Goal: Task Accomplishment & Management: Manage account settings

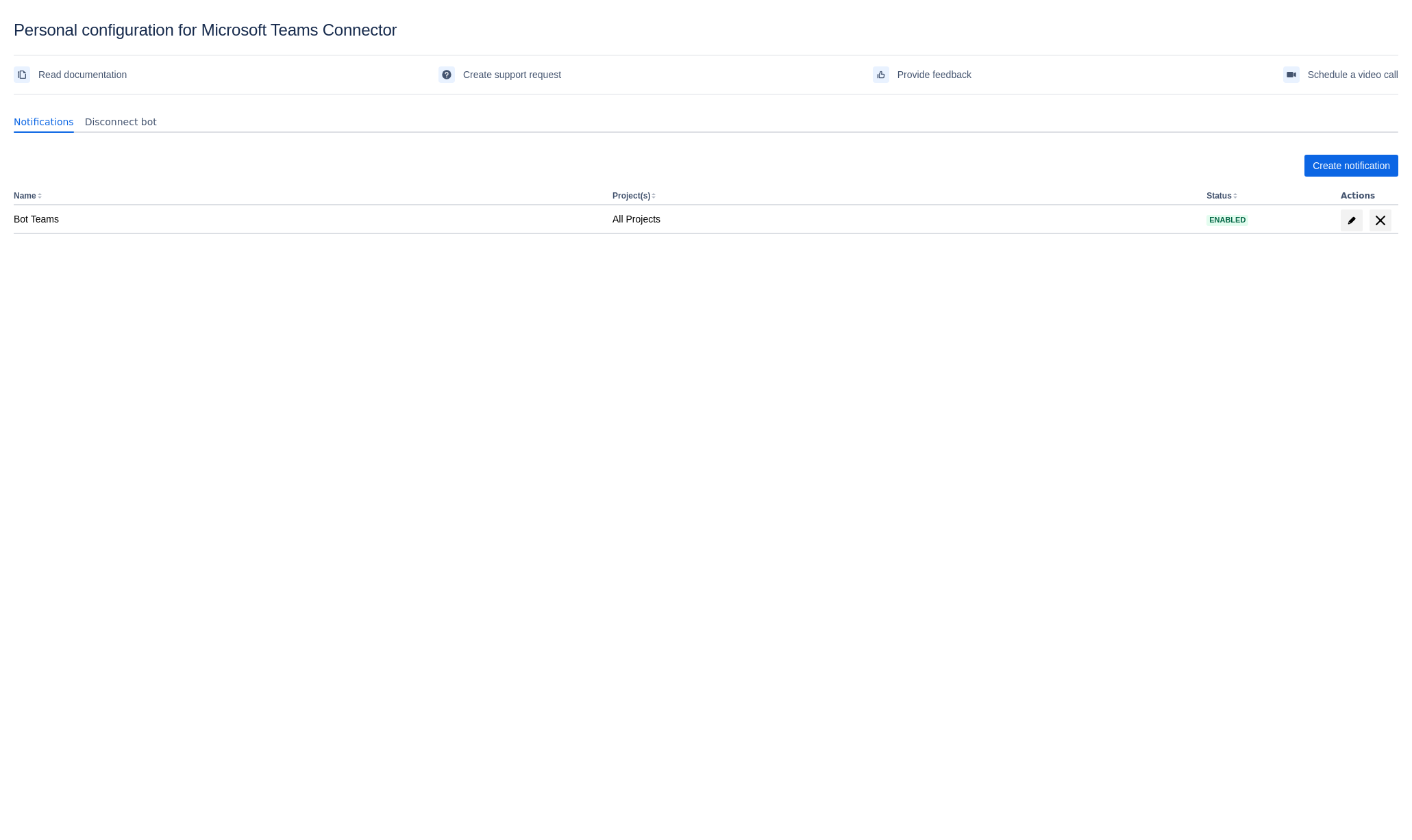
click at [765, 374] on body "Personal configuration for Microsoft Teams Connector Read documentation Create …" at bounding box center [706, 440] width 1412 height 840
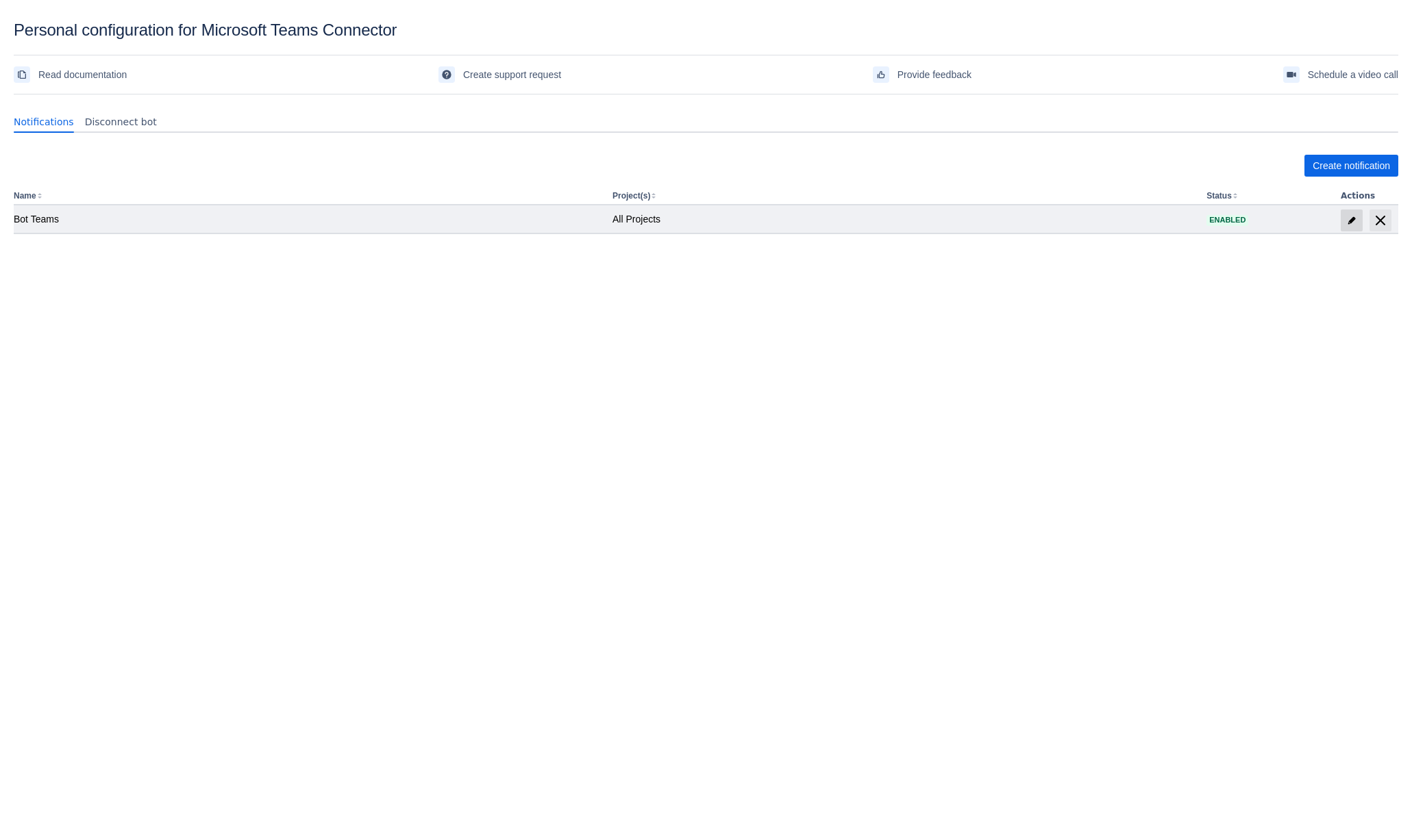
click at [1353, 218] on span "edit" at bounding box center [1351, 220] width 11 height 11
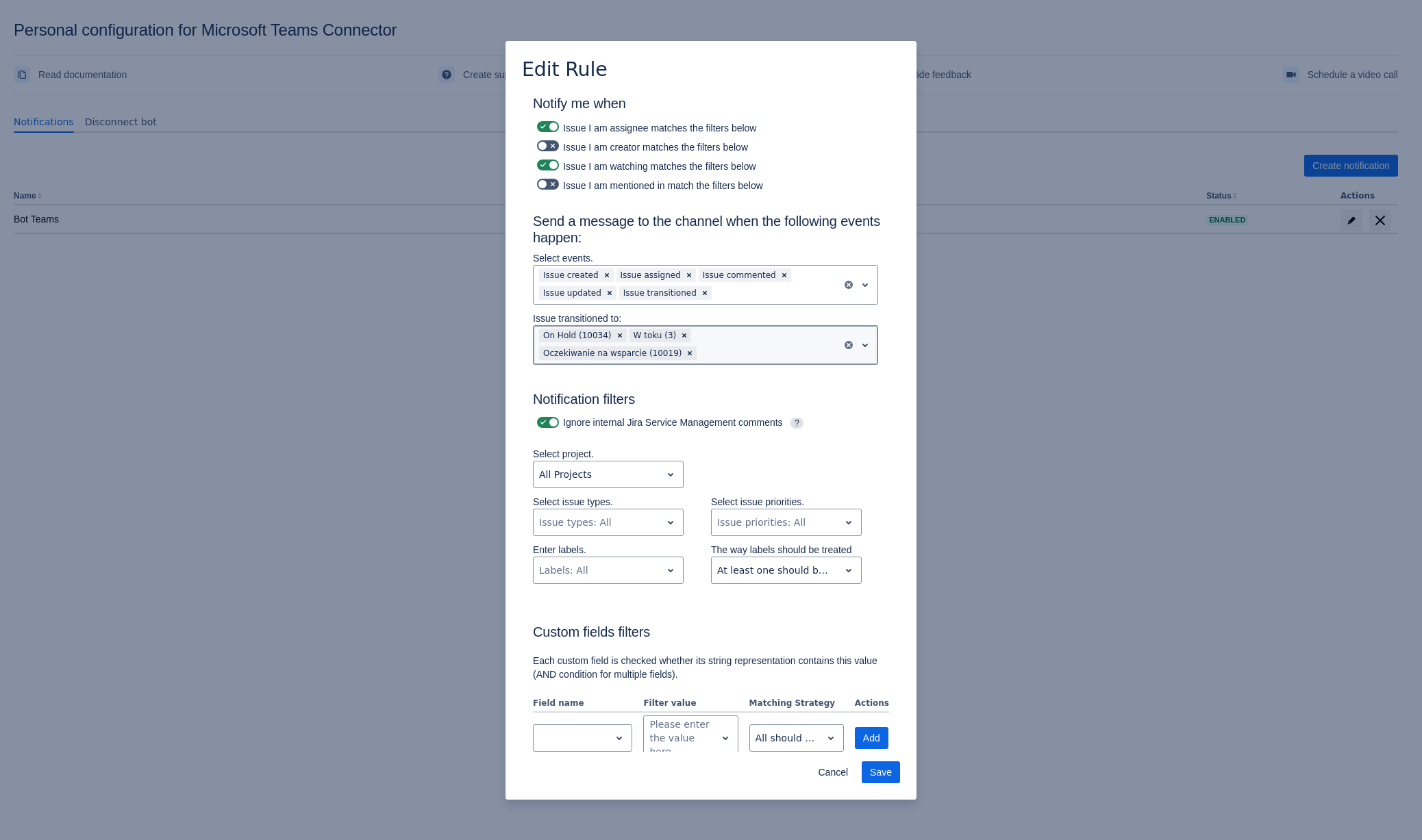
click at [857, 339] on span "open" at bounding box center [865, 345] width 17 height 17
click at [895, 455] on div "Notify me when Issue I am assignee matches the filters below Issue I am creator…" at bounding box center [711, 571] width 411 height 954
drag, startPoint x: 830, startPoint y: 768, endPoint x: 801, endPoint y: 765, distance: 29.2
click at [830, 768] on span "Cancel" at bounding box center [832, 772] width 30 height 22
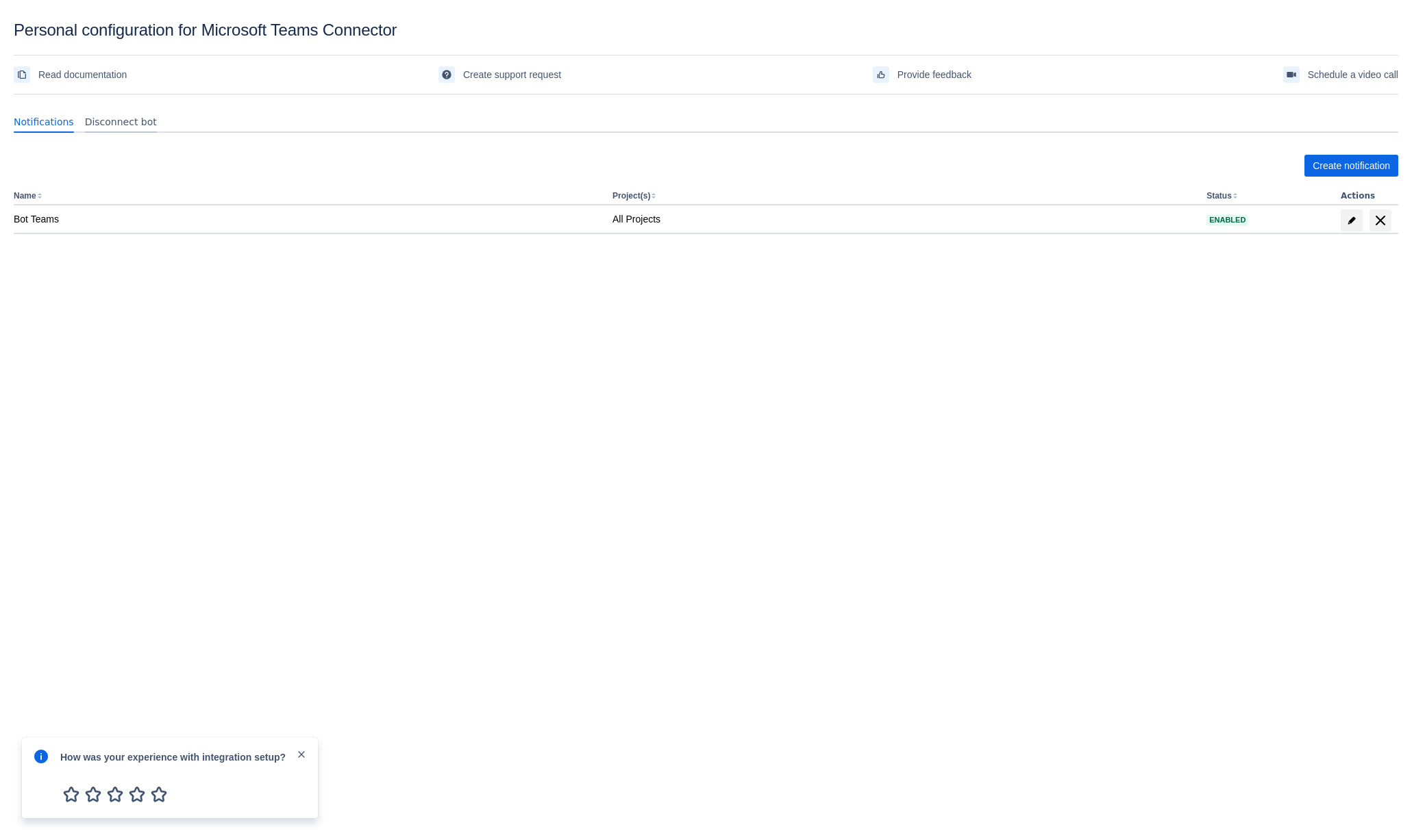
click at [117, 127] on span "Disconnect bot" at bounding box center [121, 122] width 72 height 14
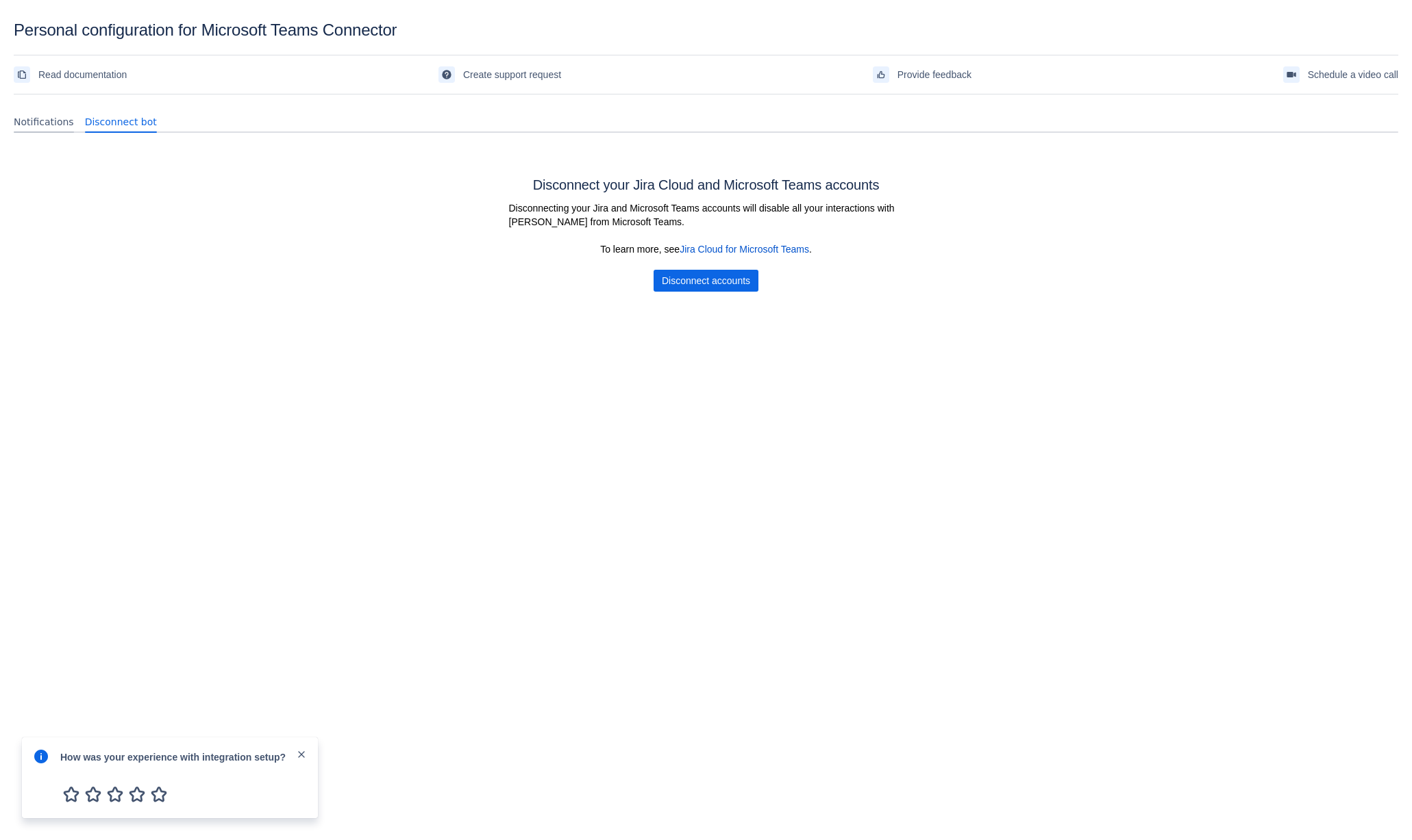
click at [39, 122] on span "Notifications" at bounding box center [44, 122] width 61 height 14
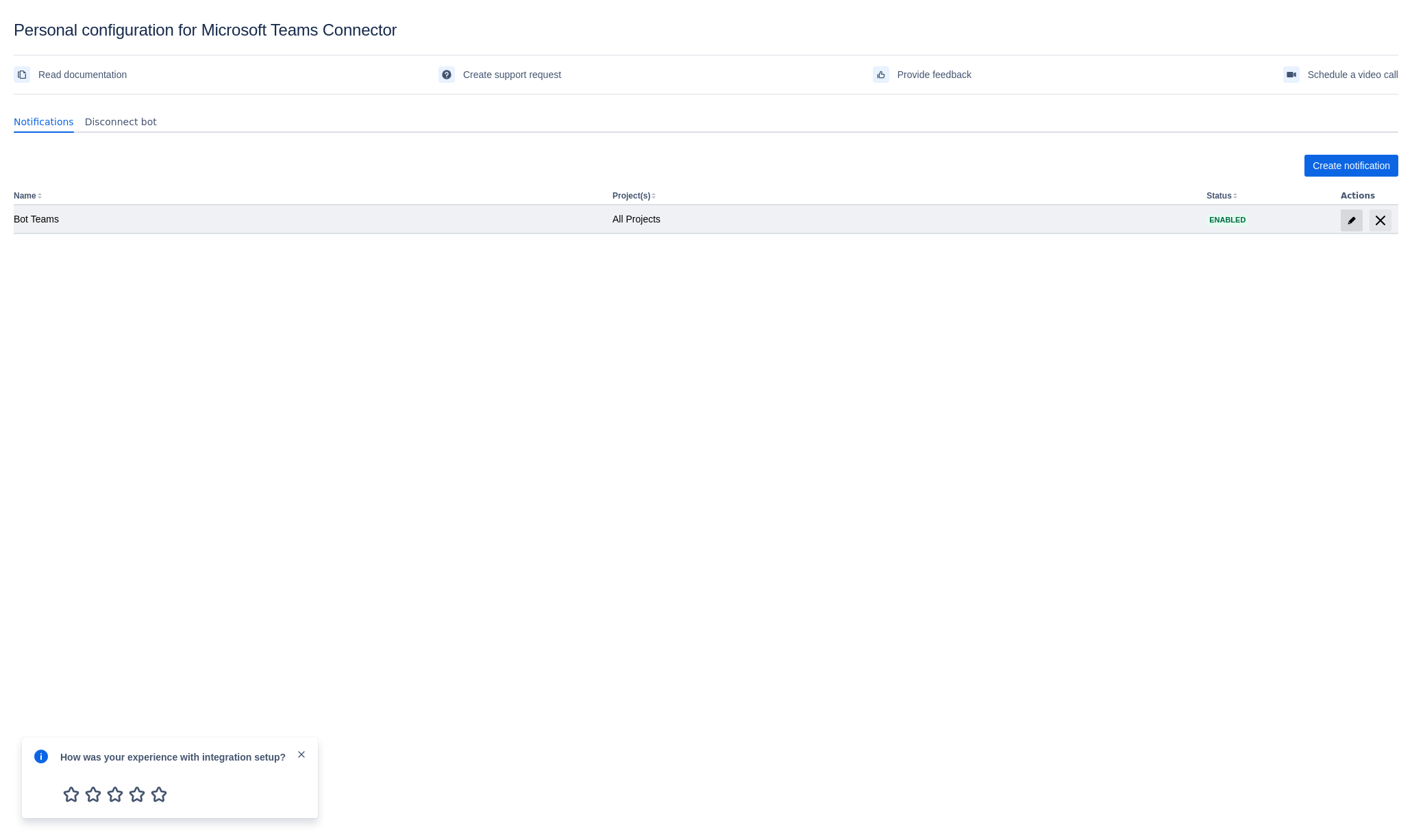
click at [1349, 224] on span "edit" at bounding box center [1351, 220] width 11 height 11
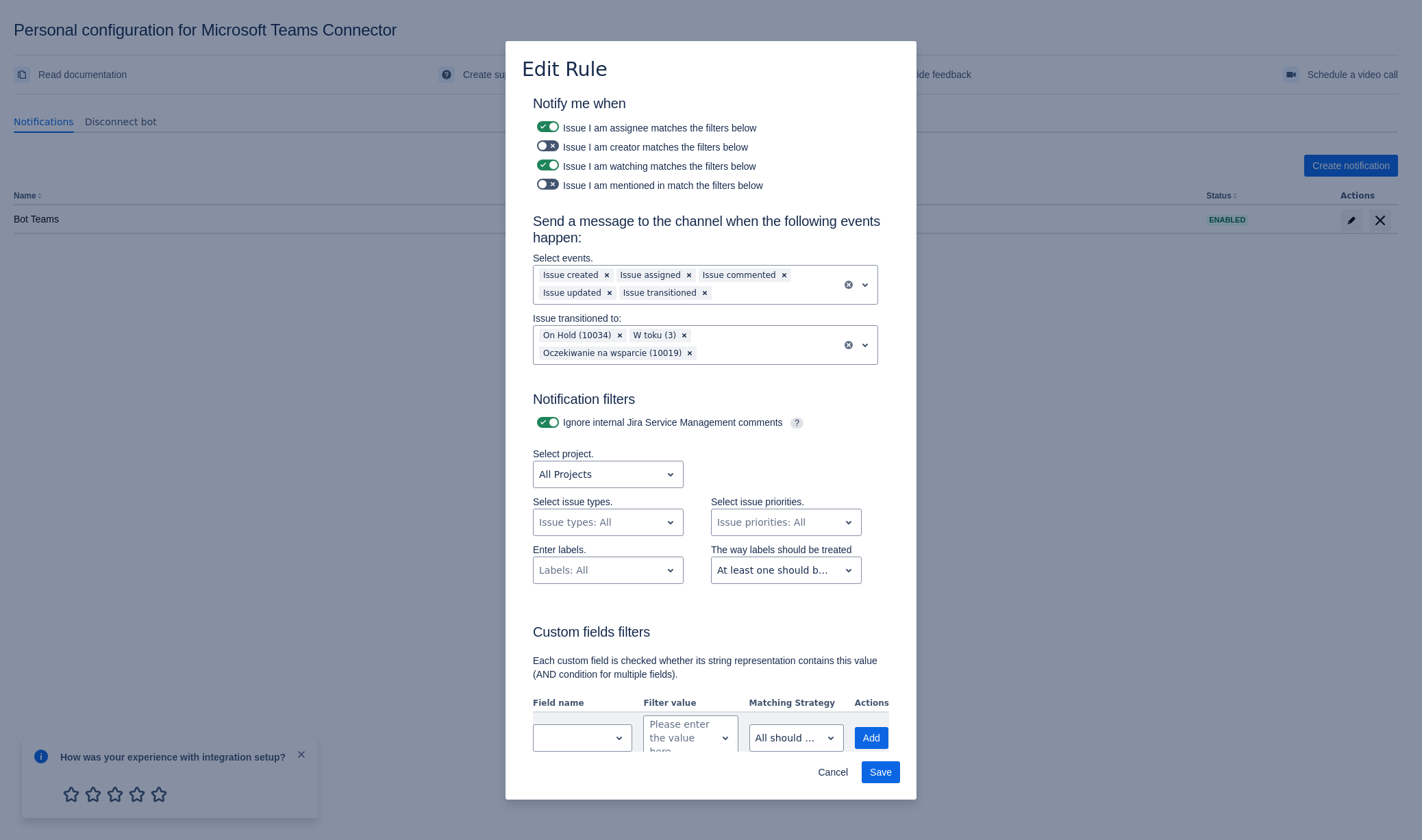
drag, startPoint x: 829, startPoint y: 772, endPoint x: 802, endPoint y: 711, distance: 66.7
click at [829, 772] on span "Cancel" at bounding box center [832, 772] width 30 height 22
